Goal: Entertainment & Leisure: Consume media (video, audio)

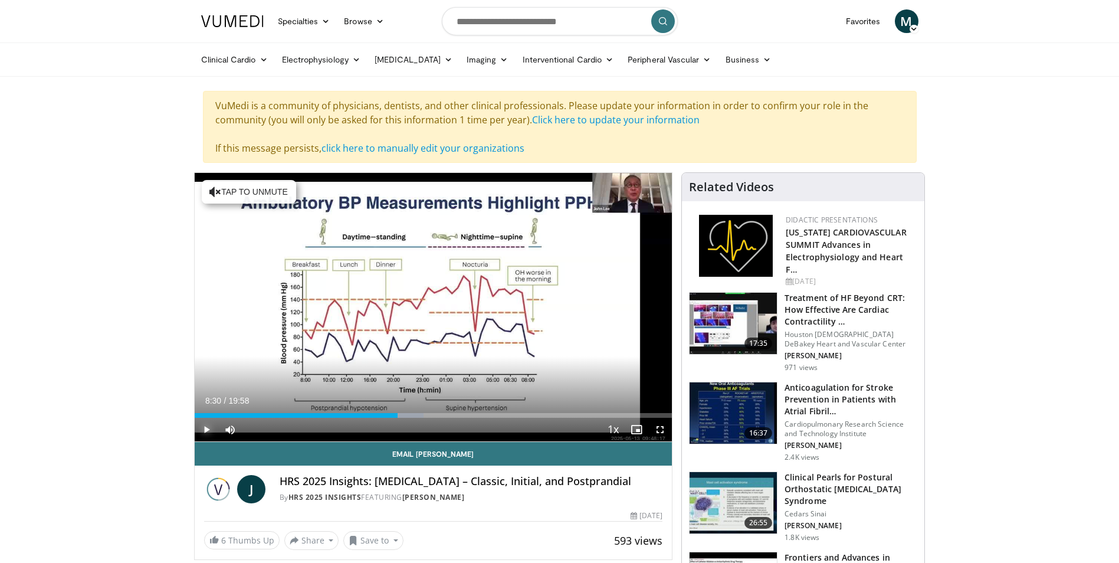
click at [206, 425] on span "Video Player" at bounding box center [207, 430] width 24 height 24
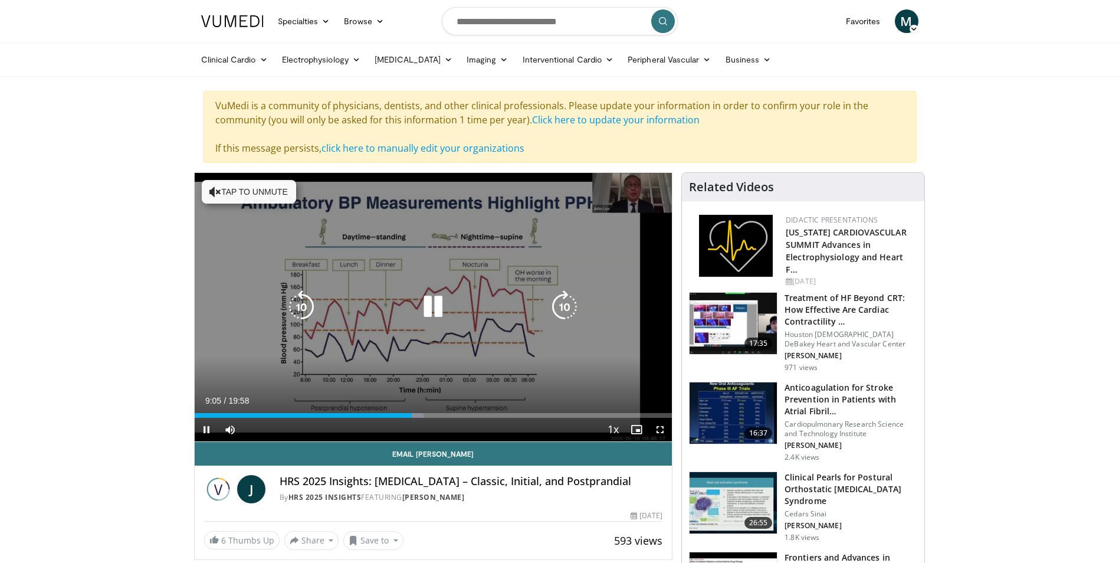
click at [435, 309] on icon "Video Player" at bounding box center [432, 306] width 33 height 33
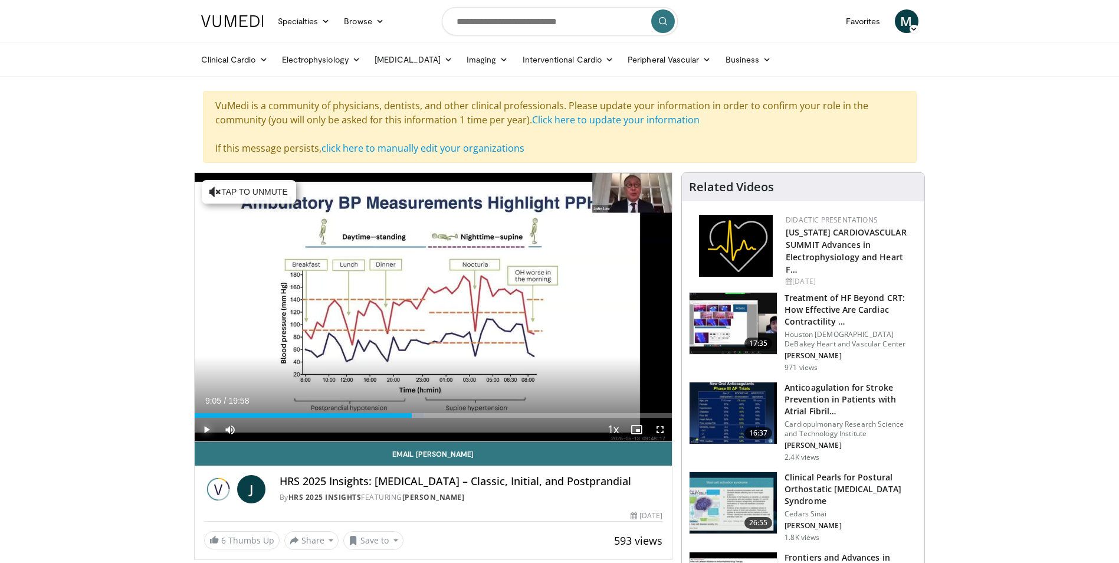
click at [206, 428] on span "Video Player" at bounding box center [207, 430] width 24 height 24
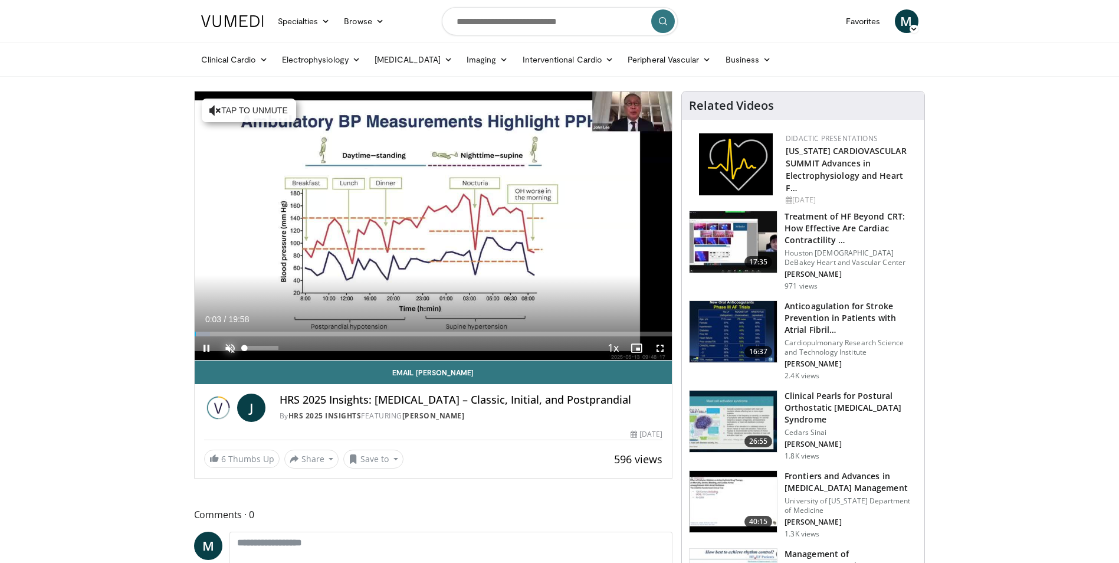
click at [227, 346] on span "Video Player" at bounding box center [230, 348] width 24 height 24
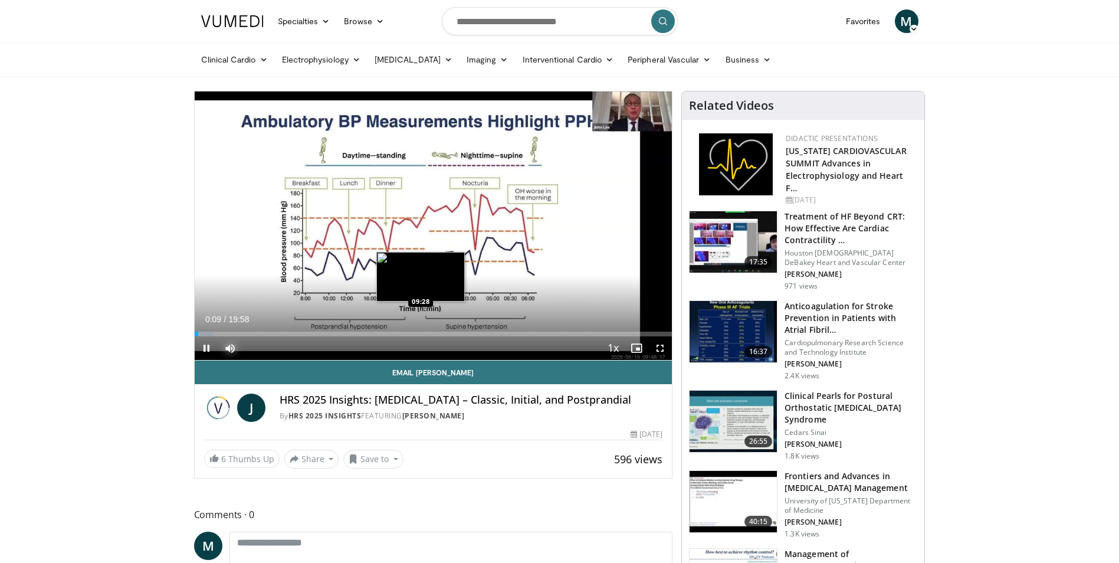
click at [420, 330] on div "Loaded : 4.13% 00:10 09:28" at bounding box center [434, 330] width 478 height 11
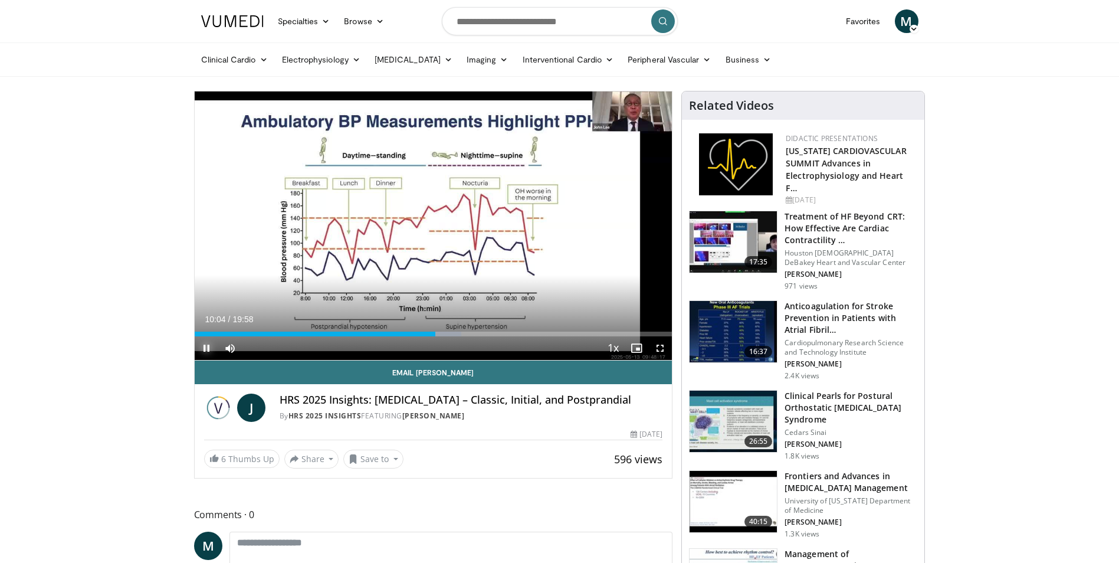
click at [204, 347] on span "Video Player" at bounding box center [207, 348] width 24 height 24
click at [202, 346] on span "Video Player" at bounding box center [207, 348] width 24 height 24
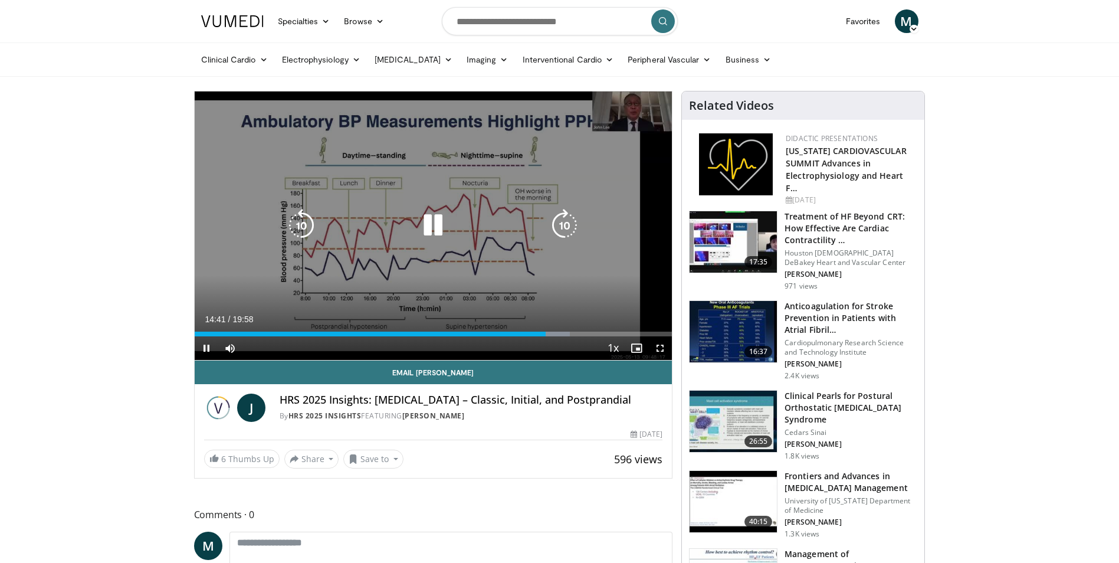
click at [305, 229] on icon "Video Player" at bounding box center [301, 225] width 33 height 33
click at [437, 226] on icon "Video Player" at bounding box center [432, 225] width 33 height 33
click at [429, 227] on icon "Video Player" at bounding box center [432, 225] width 33 height 33
